Goal: Transaction & Acquisition: Purchase product/service

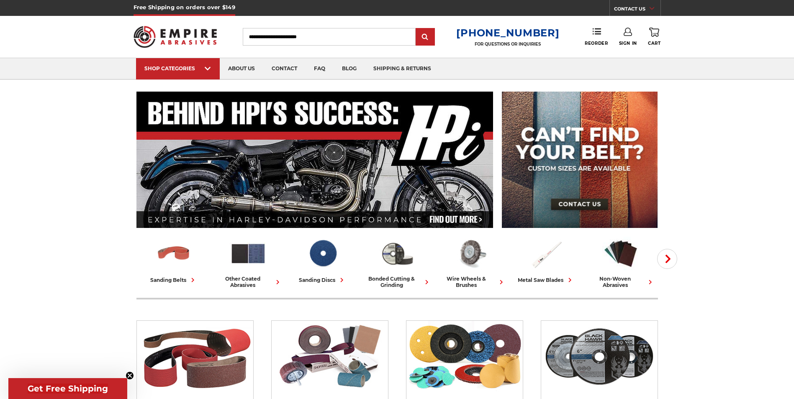
type input "**********"
click at [630, 36] on link "Sign In" at bounding box center [628, 37] width 18 height 18
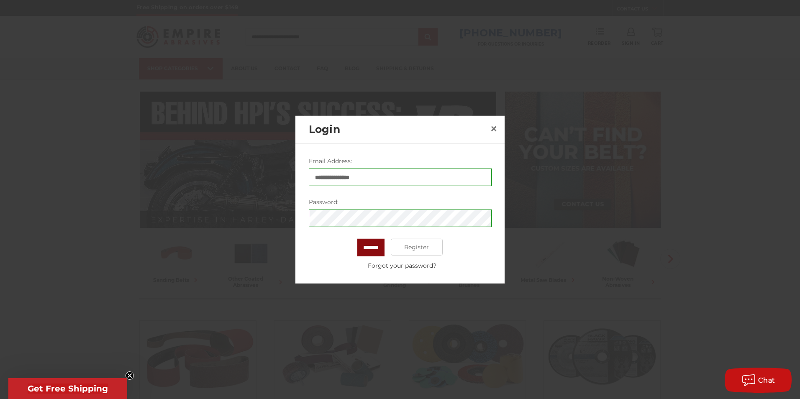
click at [373, 252] on input "*******" at bounding box center [370, 248] width 27 height 18
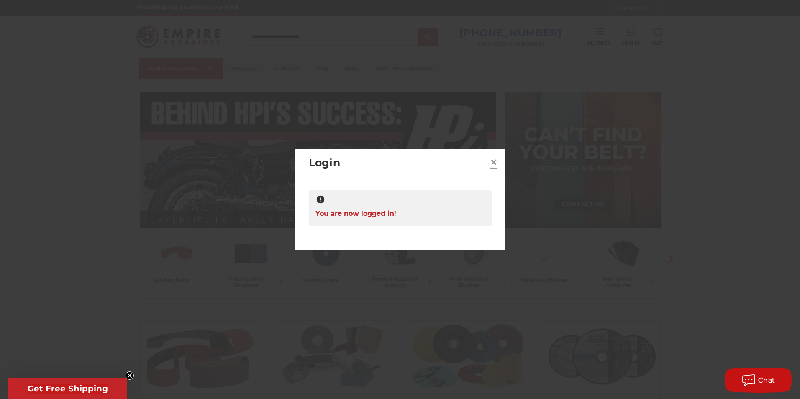
click at [495, 163] on span "×" at bounding box center [494, 162] width 8 height 16
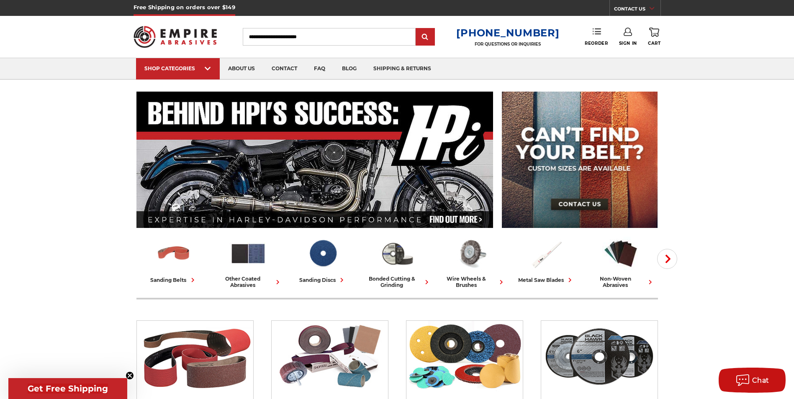
click at [599, 33] on icon at bounding box center [597, 31] width 8 height 8
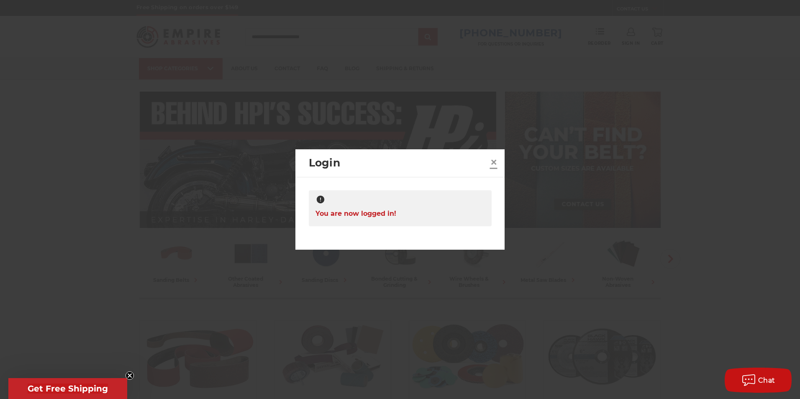
click at [494, 165] on span "×" at bounding box center [494, 162] width 8 height 16
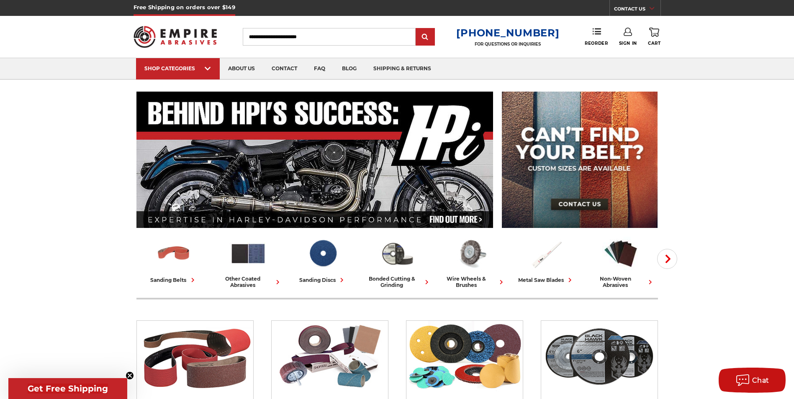
click at [190, 33] on img at bounding box center [176, 37] width 84 height 33
click at [591, 35] on icon at bounding box center [591, 31] width 8 height 8
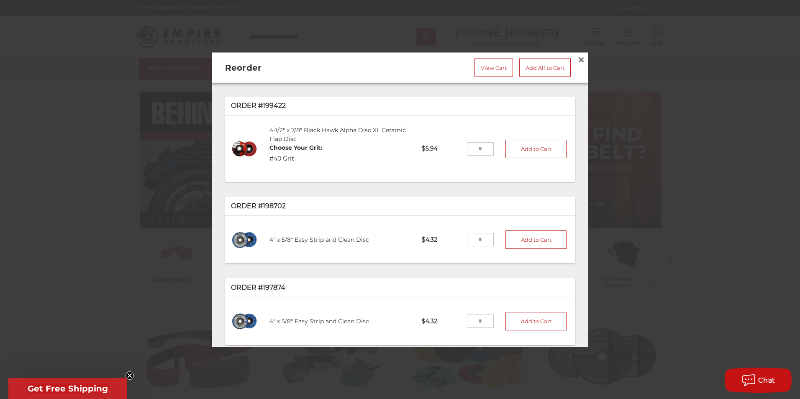
click at [473, 237] on input "tel" at bounding box center [480, 239] width 27 height 13
type input "**"
click at [519, 238] on button "Add to Cart" at bounding box center [536, 240] width 61 height 18
click at [494, 64] on link "View Cart" at bounding box center [494, 68] width 39 height 18
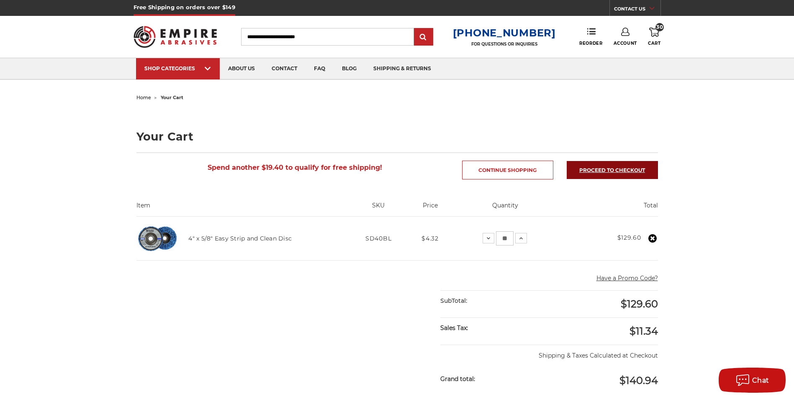
click at [621, 170] on link "Proceed to checkout" at bounding box center [612, 170] width 91 height 18
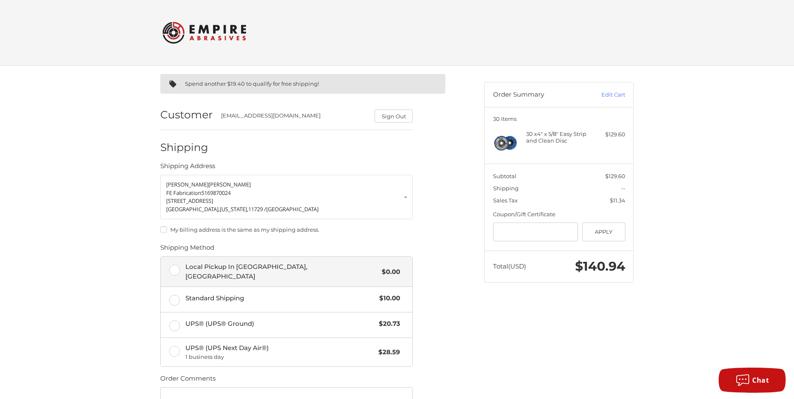
click at [171, 270] on label "Local Pickup In Islandia, NY $0.00" at bounding box center [287, 272] width 252 height 30
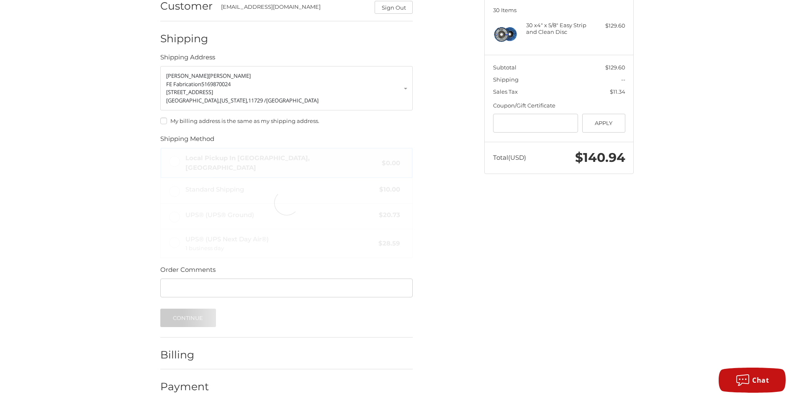
scroll to position [114, 0]
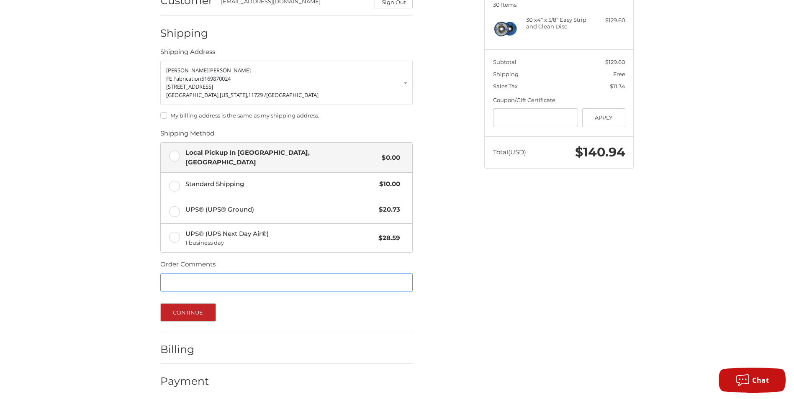
click at [196, 282] on input "Order Comments" at bounding box center [286, 282] width 252 height 19
type input "**********"
click at [187, 313] on button "Continue" at bounding box center [188, 312] width 56 height 18
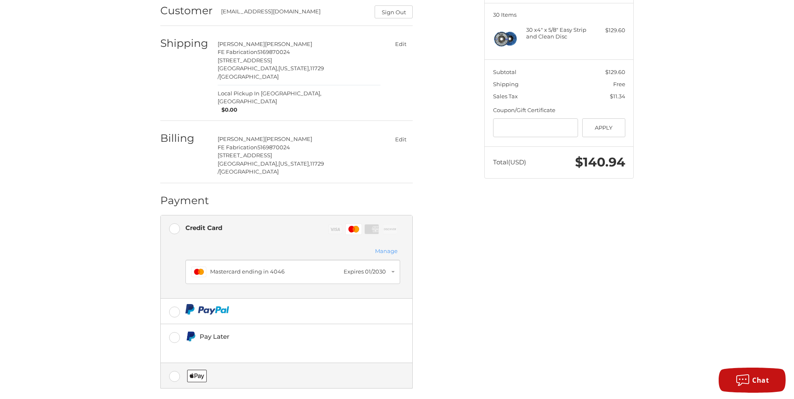
scroll to position [113, 0]
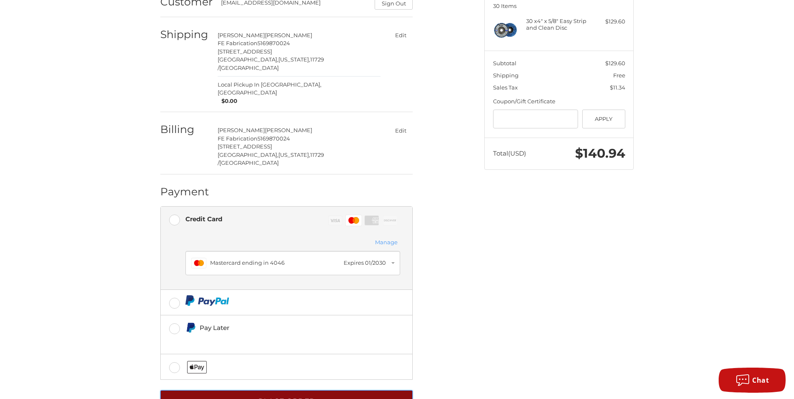
click at [287, 391] on button "Place Order" at bounding box center [286, 402] width 252 height 23
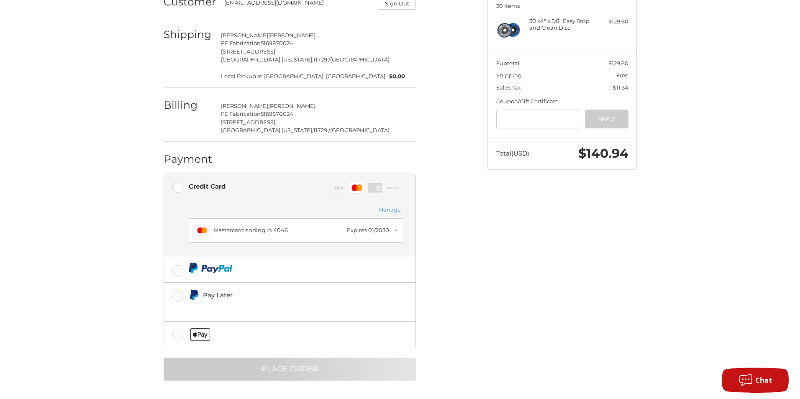
scroll to position [0, 0]
